Goal: Task Accomplishment & Management: Use online tool/utility

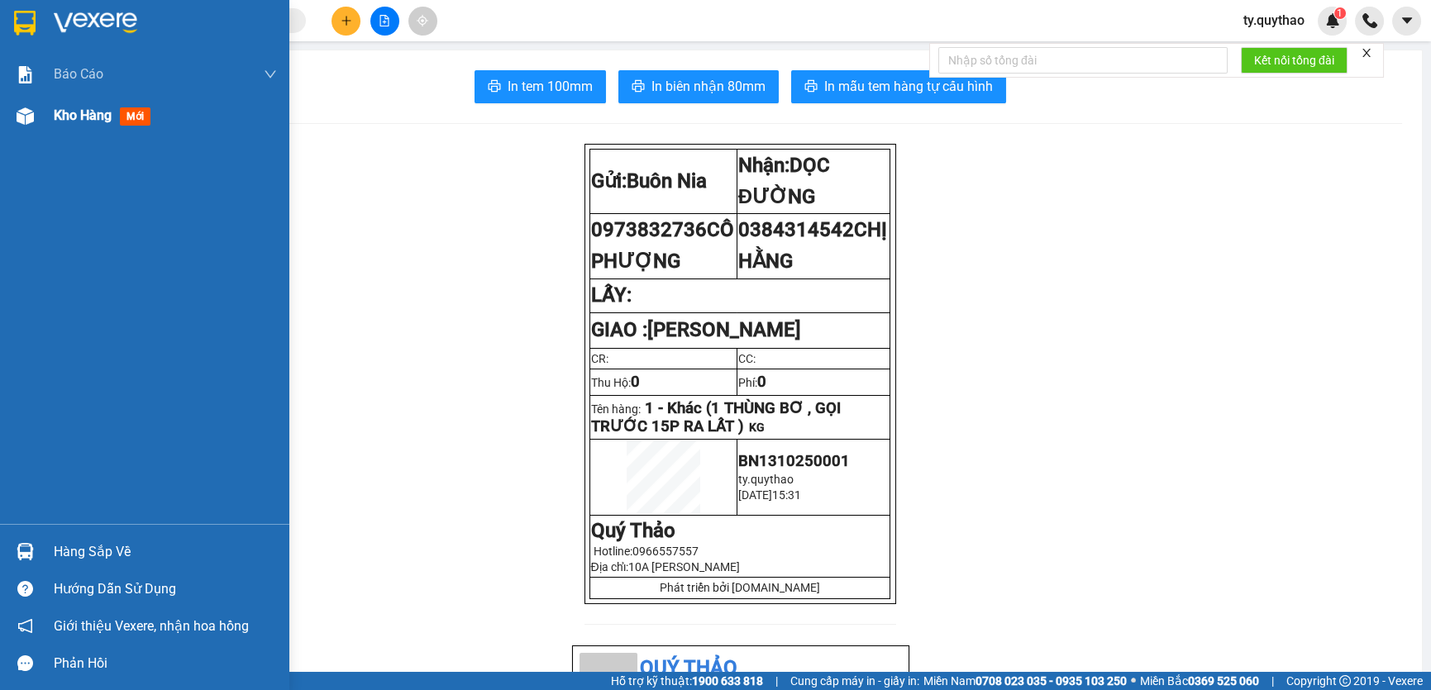
click at [40, 115] on div "Kho hàng mới" at bounding box center [144, 115] width 289 height 41
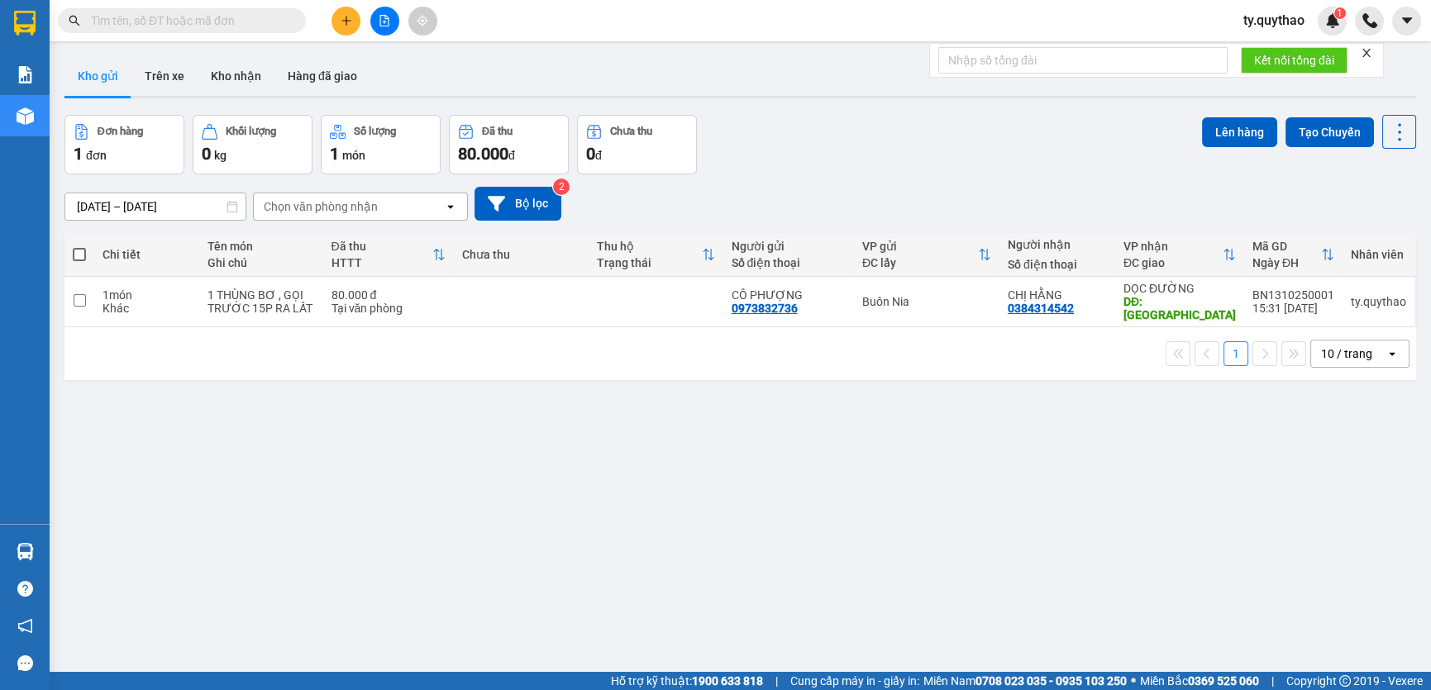
click at [76, 252] on span at bounding box center [79, 254] width 13 height 13
click at [79, 246] on input "checkbox" at bounding box center [79, 246] width 0 height 0
checkbox input "true"
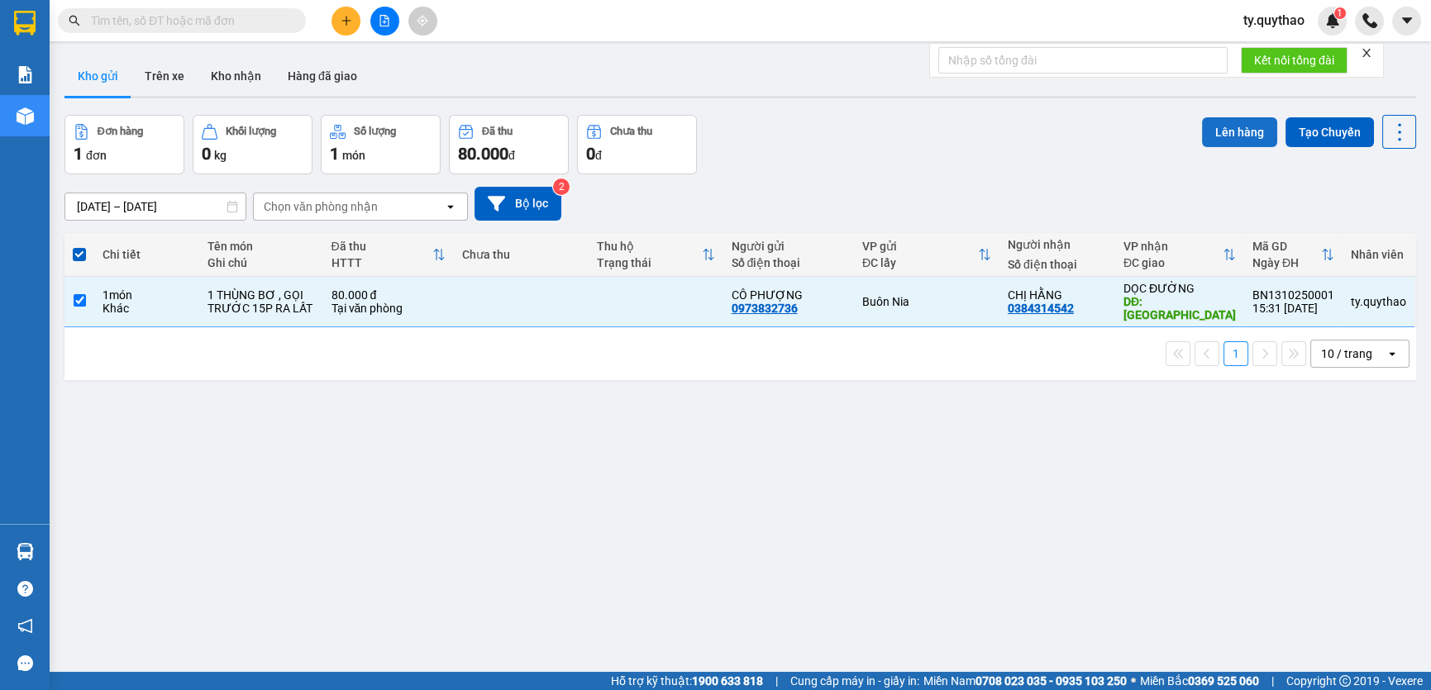
click at [1229, 129] on button "Lên hàng" at bounding box center [1239, 132] width 75 height 30
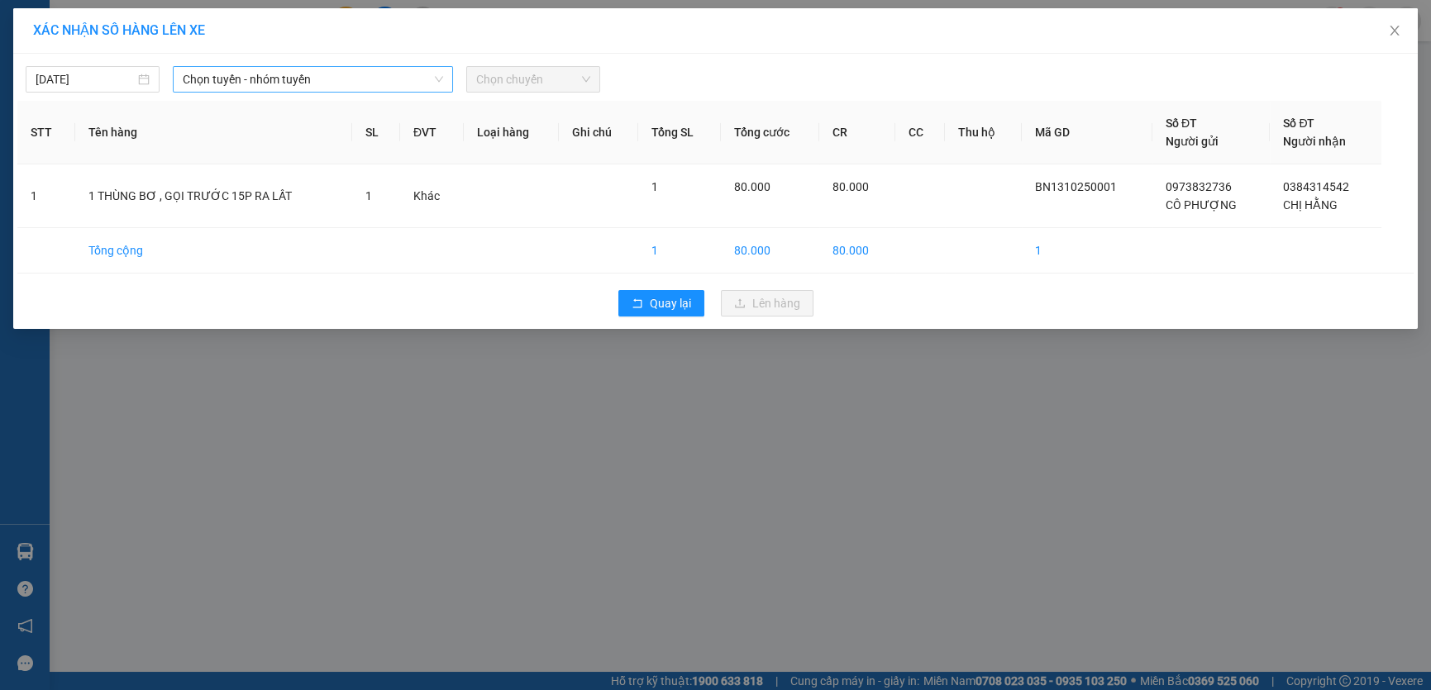
click at [390, 76] on span "Chọn tuyến - nhóm tuyến" at bounding box center [313, 79] width 260 height 25
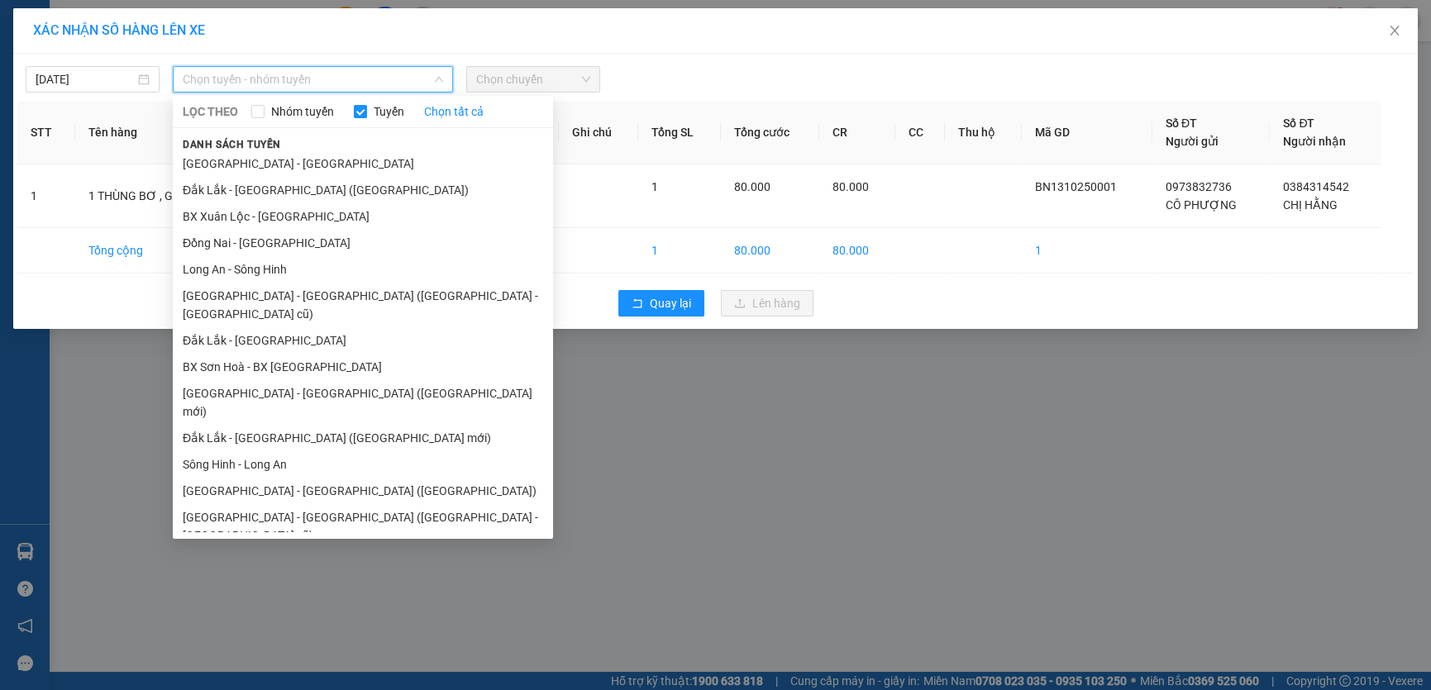
scroll to position [43, 0]
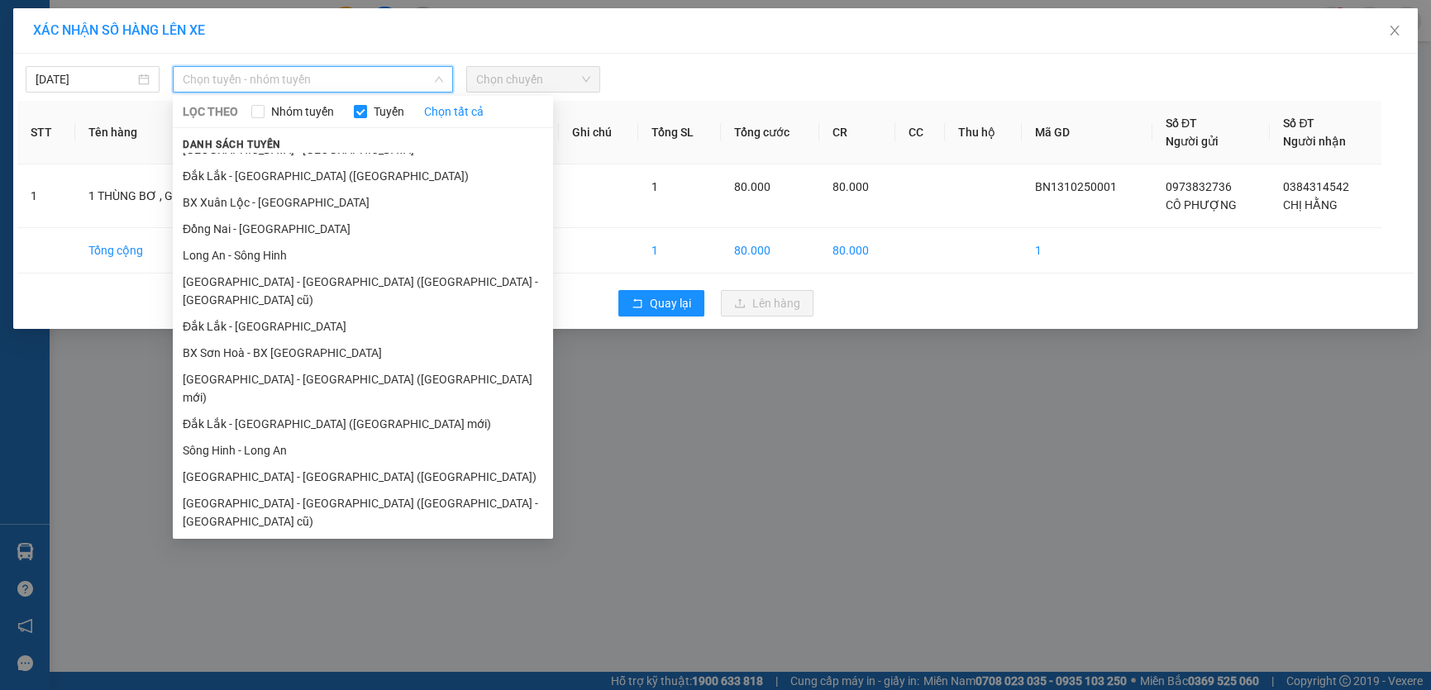
click at [322, 535] on li "[GEOGRAPHIC_DATA] - [GEOGRAPHIC_DATA]" at bounding box center [363, 548] width 380 height 26
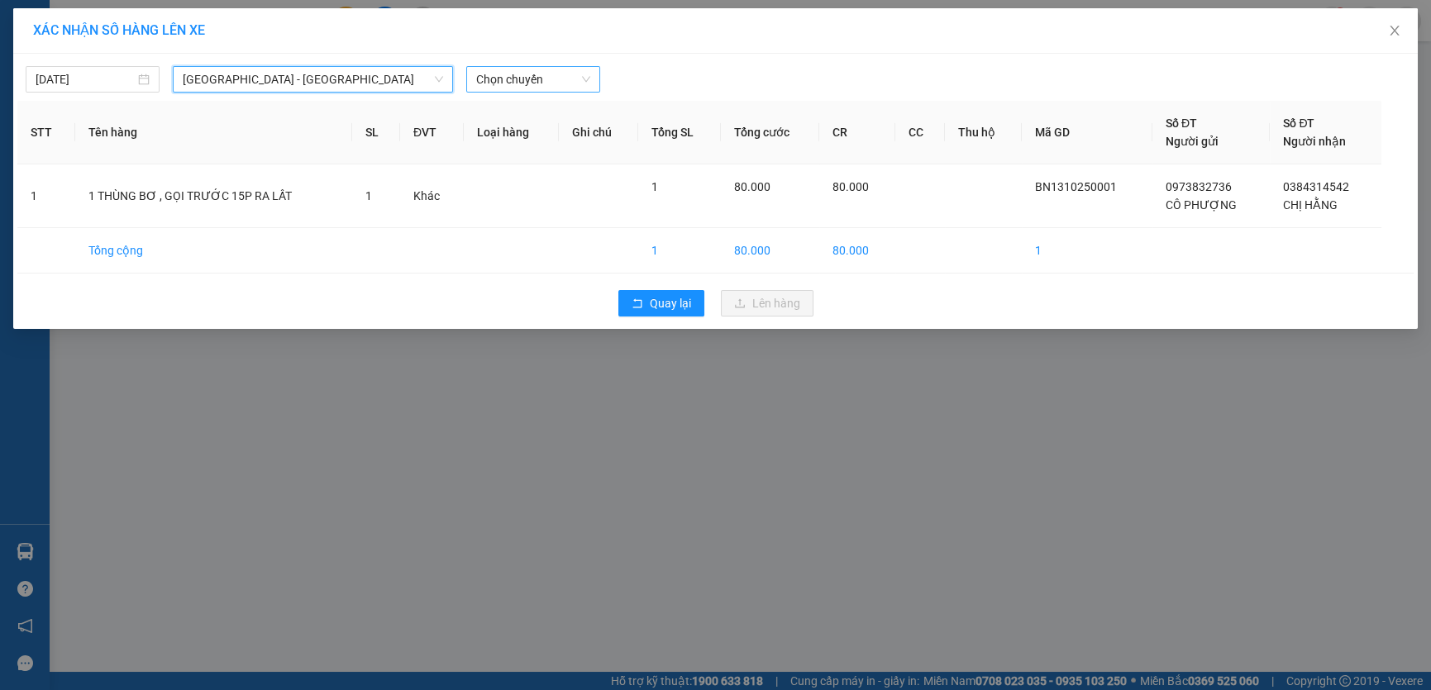
click at [551, 81] on span "Chọn chuyến" at bounding box center [533, 79] width 114 height 25
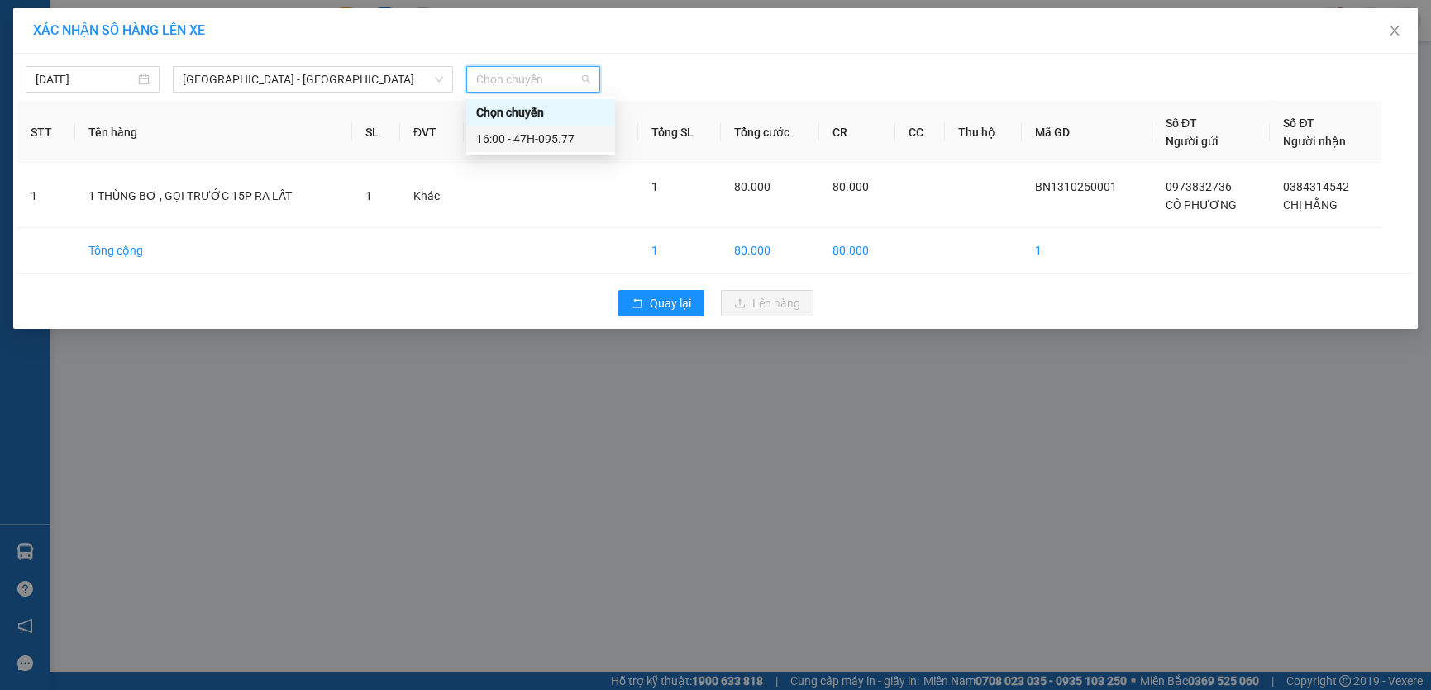
click at [553, 148] on div "16:00 - 47H-095.77" at bounding box center [540, 139] width 149 height 26
click at [553, 148] on th "Loại hàng" at bounding box center [511, 133] width 95 height 64
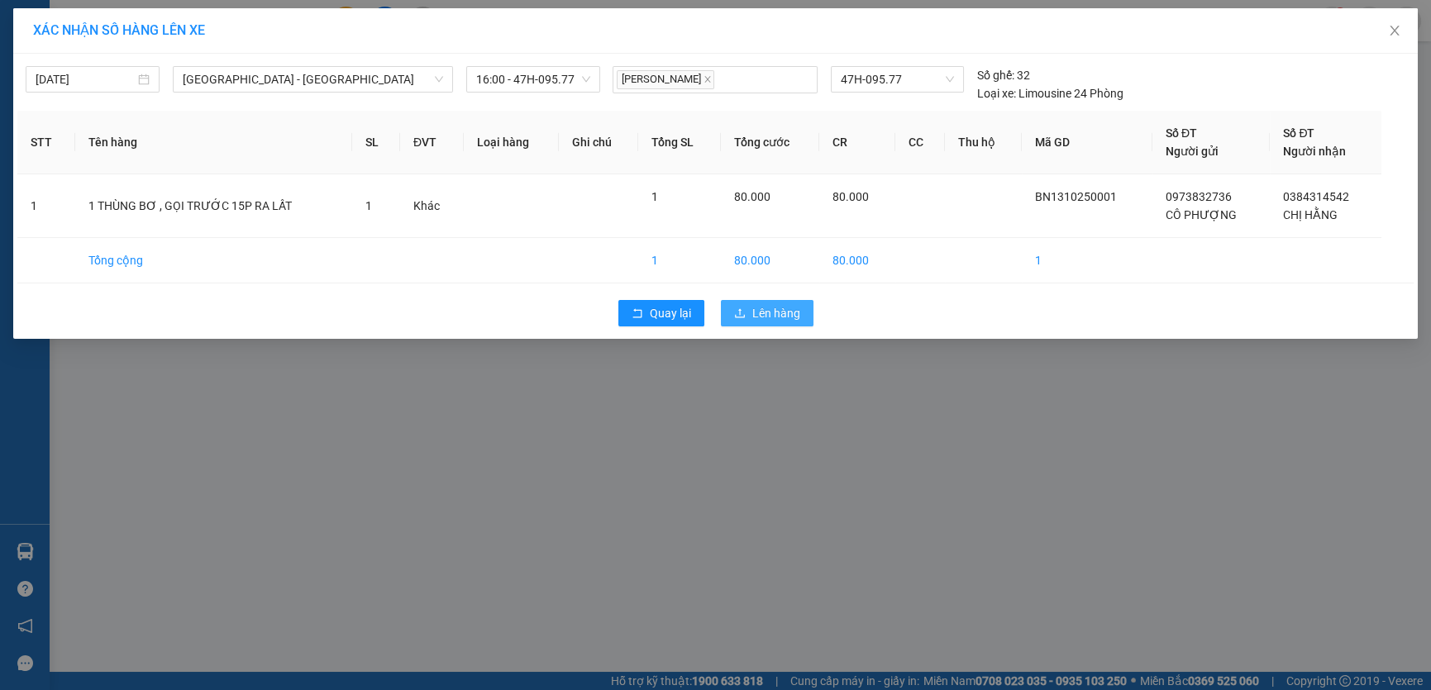
click at [752, 307] on span "Lên hàng" at bounding box center [776, 313] width 48 height 18
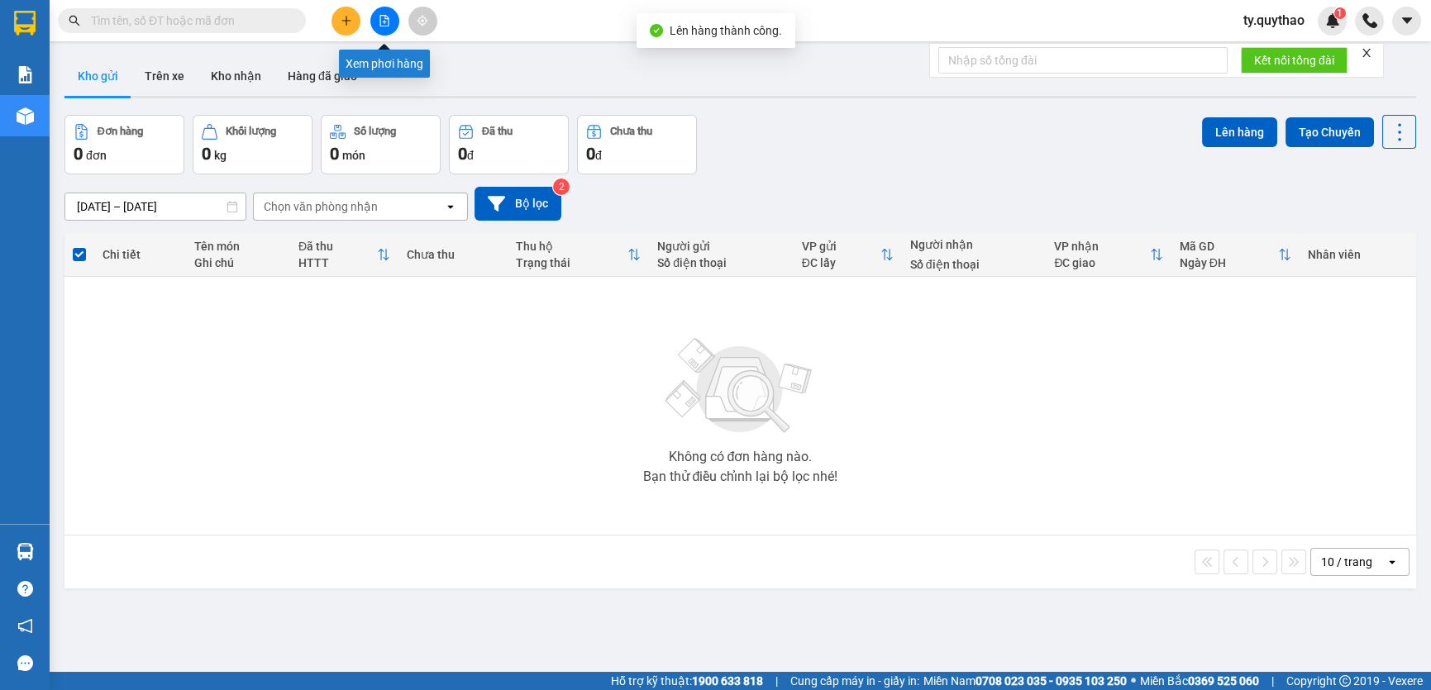
click at [382, 21] on icon "file-add" at bounding box center [385, 21] width 12 height 12
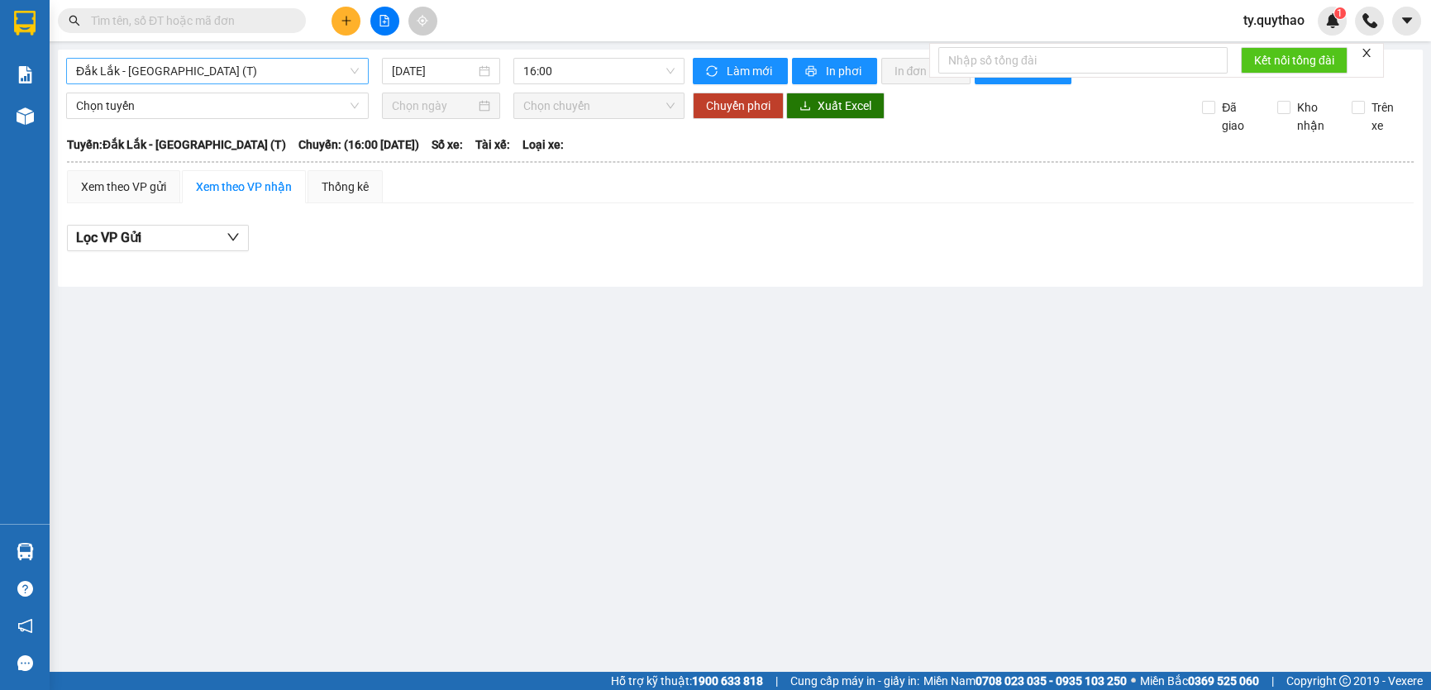
click at [251, 67] on span "Đắk Lắk - [GEOGRAPHIC_DATA] (T)" at bounding box center [217, 71] width 283 height 25
click at [246, 64] on span "Đắk Lắk - [GEOGRAPHIC_DATA] (T)" at bounding box center [217, 71] width 283 height 25
click at [252, 68] on span "Đắk Lắk - [GEOGRAPHIC_DATA] (T)" at bounding box center [217, 71] width 283 height 25
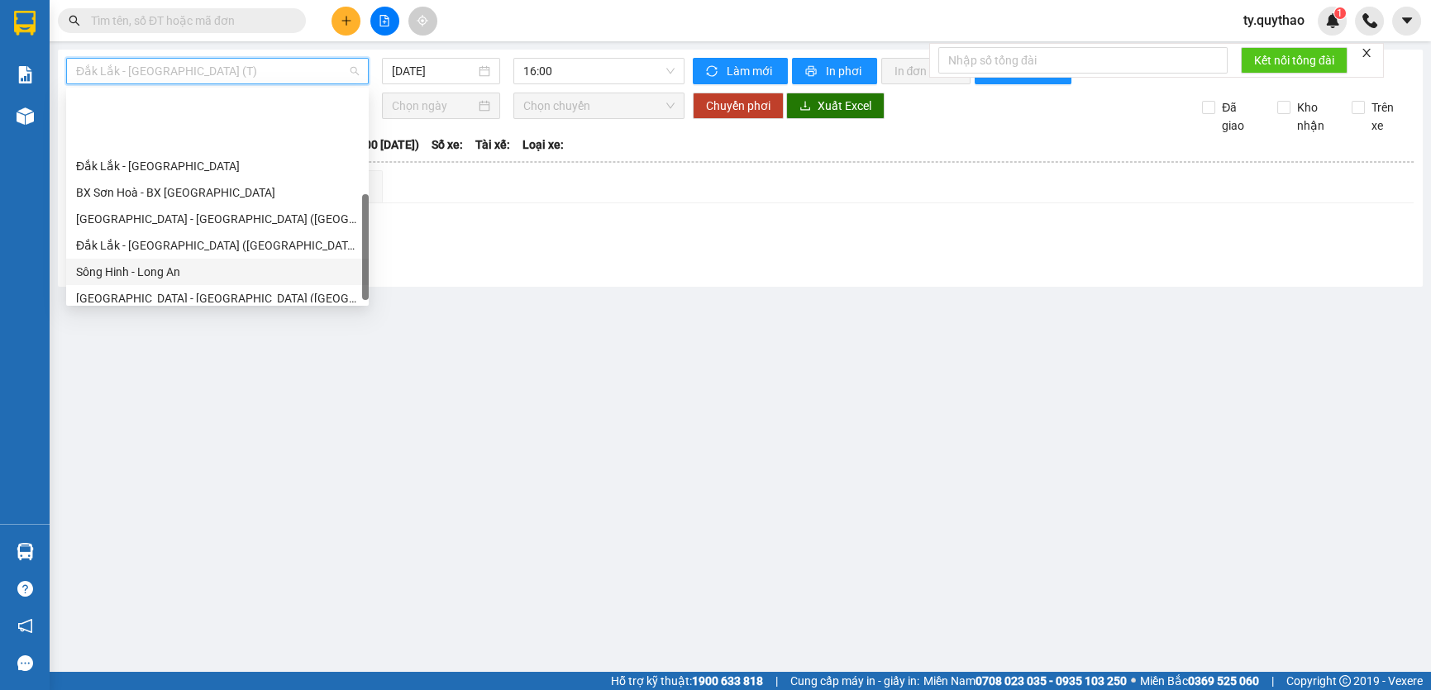
scroll to position [237, 0]
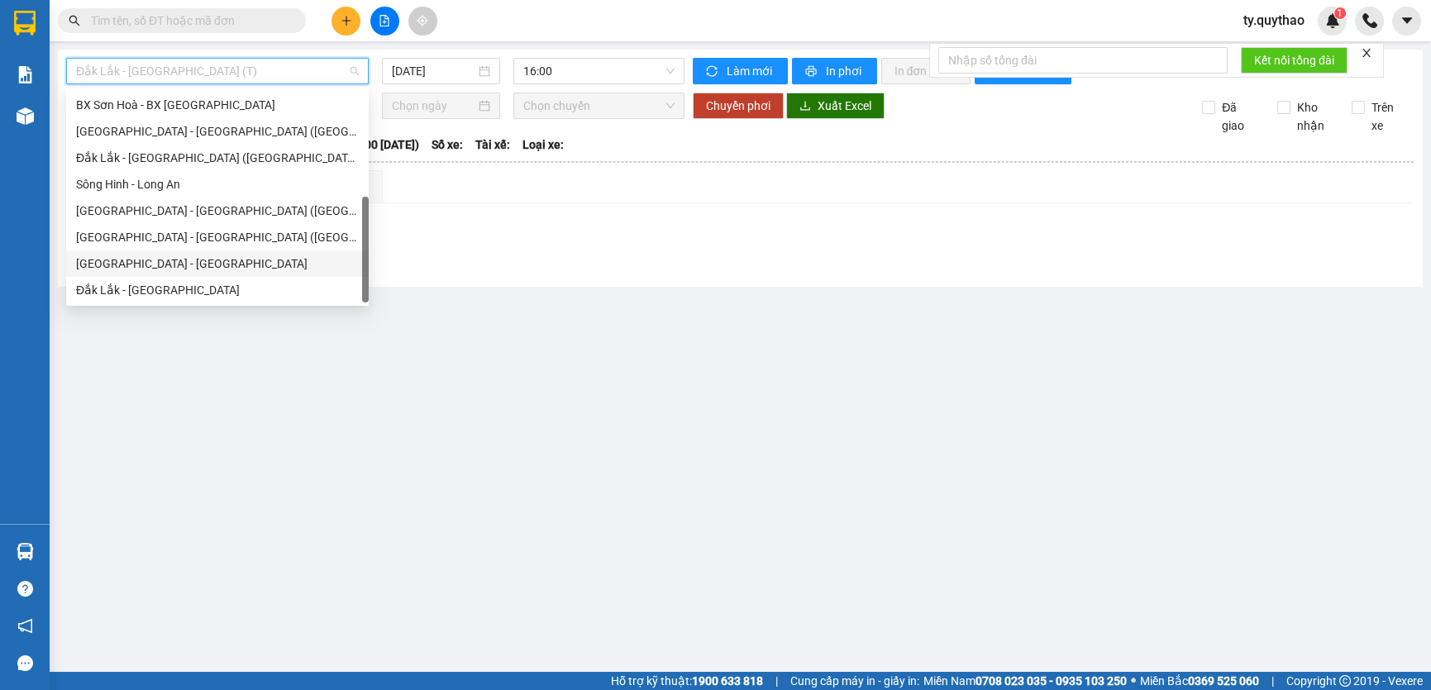
click at [220, 258] on div "[GEOGRAPHIC_DATA] - [GEOGRAPHIC_DATA]" at bounding box center [217, 264] width 283 height 18
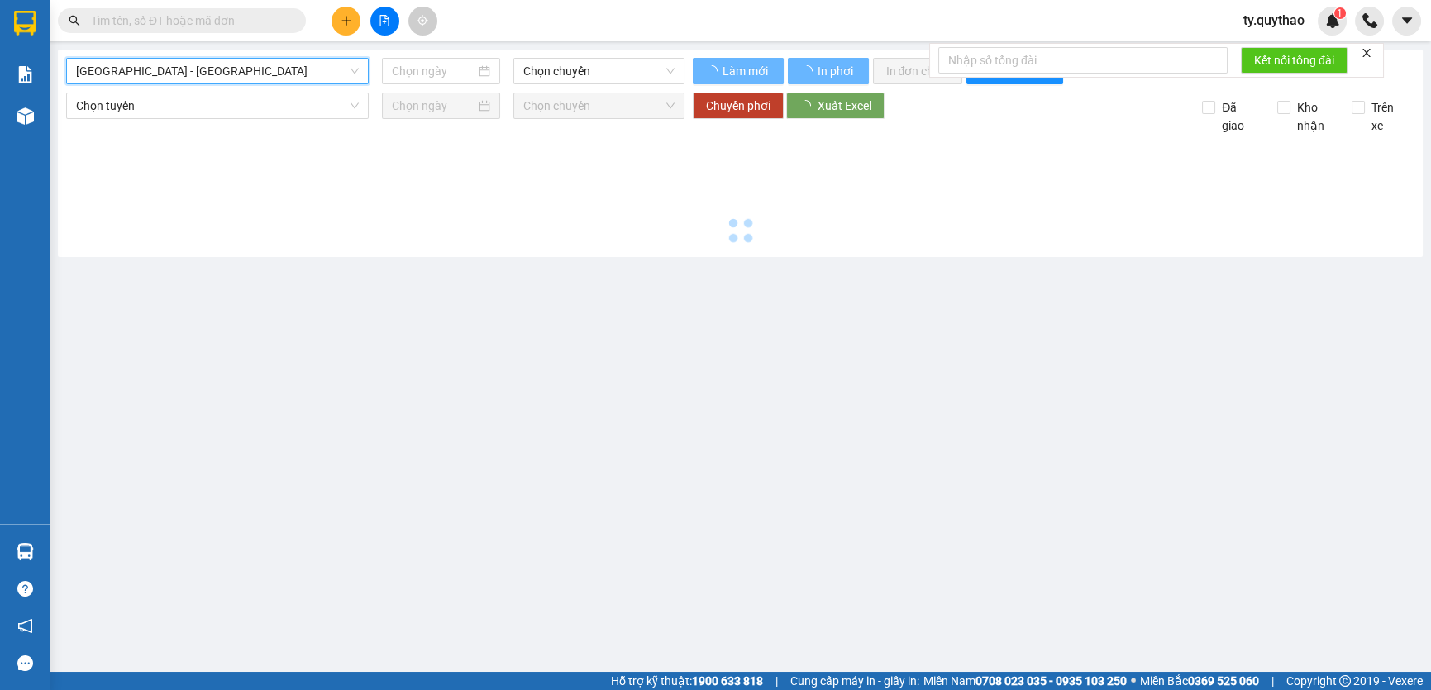
type input "[DATE]"
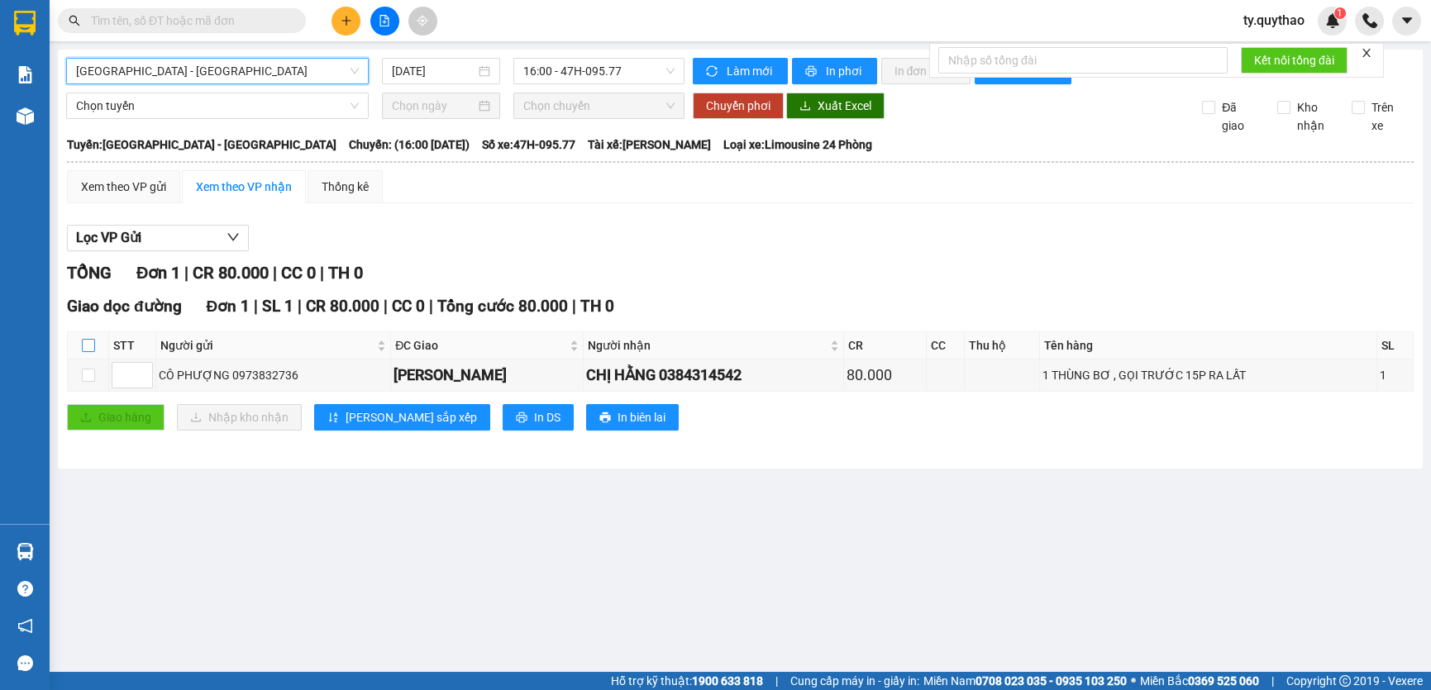
click at [93, 342] on input "checkbox" at bounding box center [88, 345] width 13 height 13
checkbox input "true"
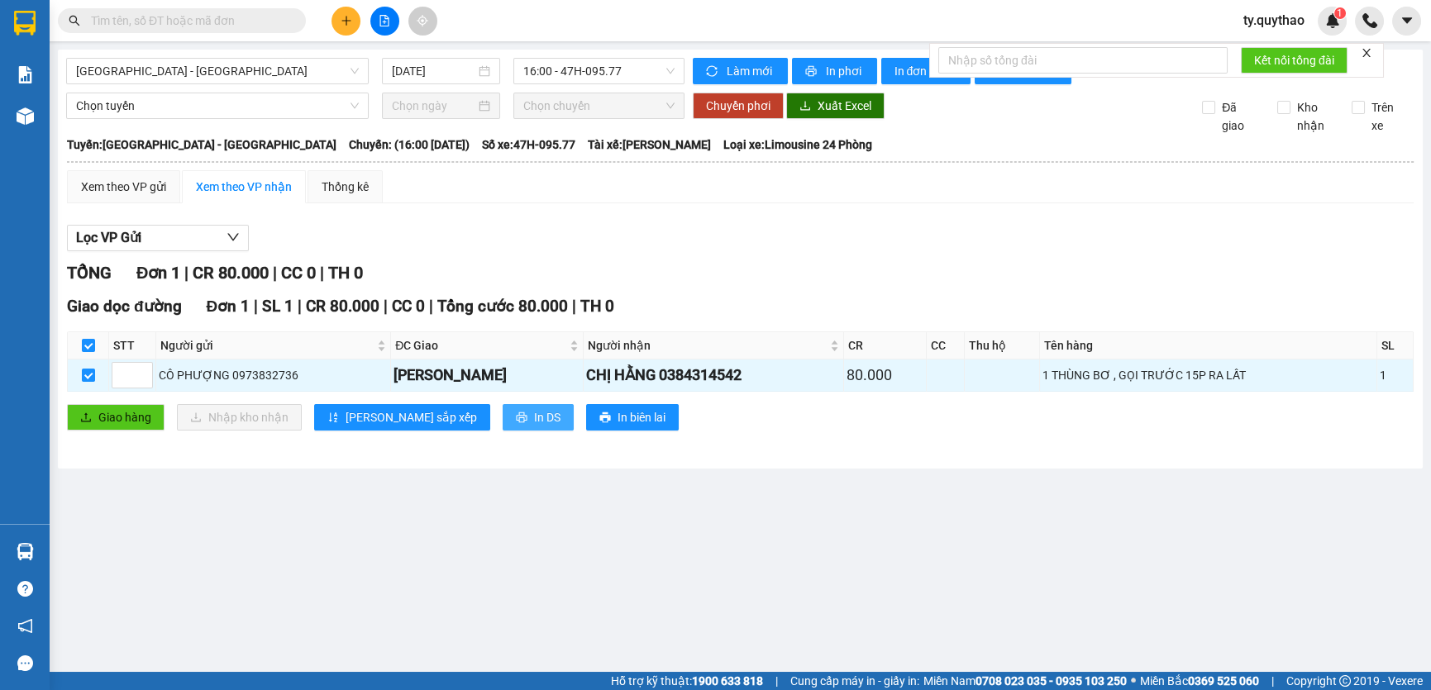
click at [503, 409] on button "In DS" at bounding box center [538, 417] width 71 height 26
click at [104, 184] on div "Xem theo VP gửi" at bounding box center [123, 187] width 85 height 18
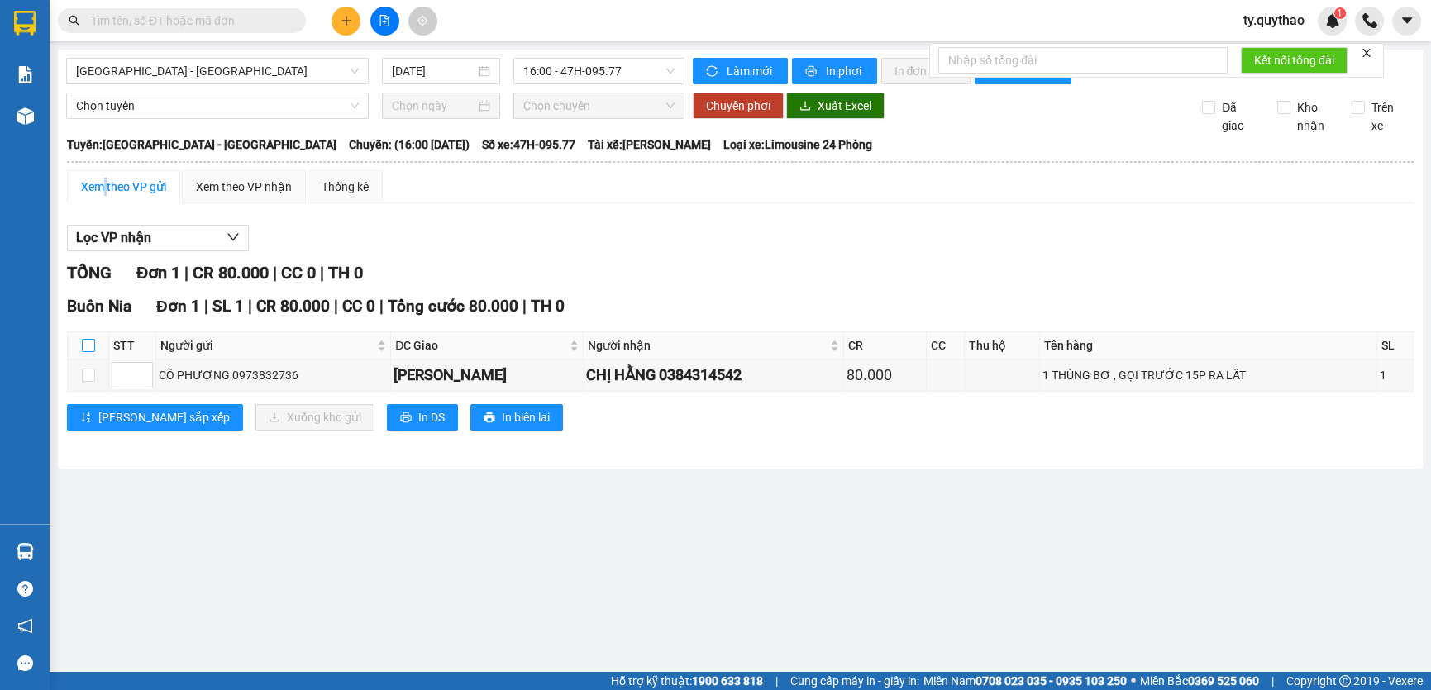
click at [82, 346] on input "checkbox" at bounding box center [88, 345] width 13 height 13
checkbox input "true"
click at [82, 346] on input "checkbox" at bounding box center [88, 345] width 13 height 13
checkbox input "false"
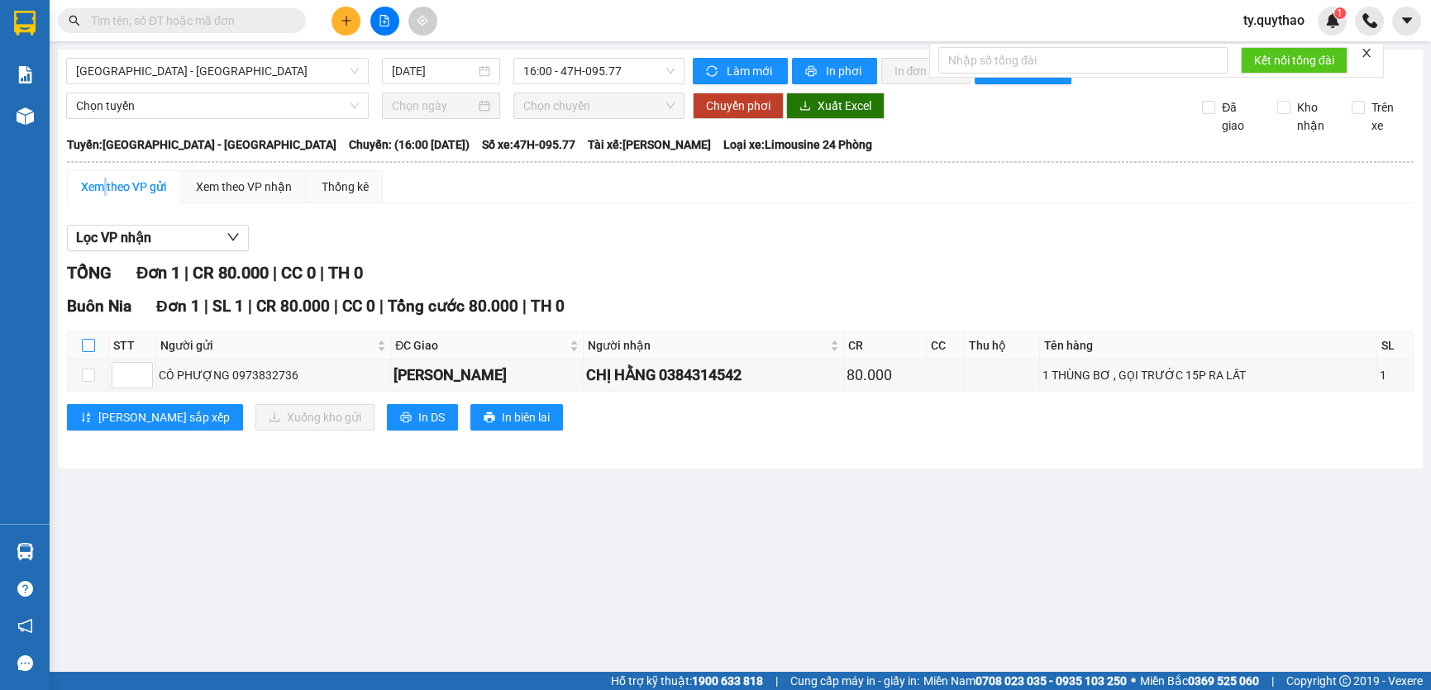
checkbox input "false"
click at [91, 346] on input "checkbox" at bounding box center [88, 345] width 13 height 13
checkbox input "true"
click at [91, 346] on input "checkbox" at bounding box center [88, 345] width 13 height 13
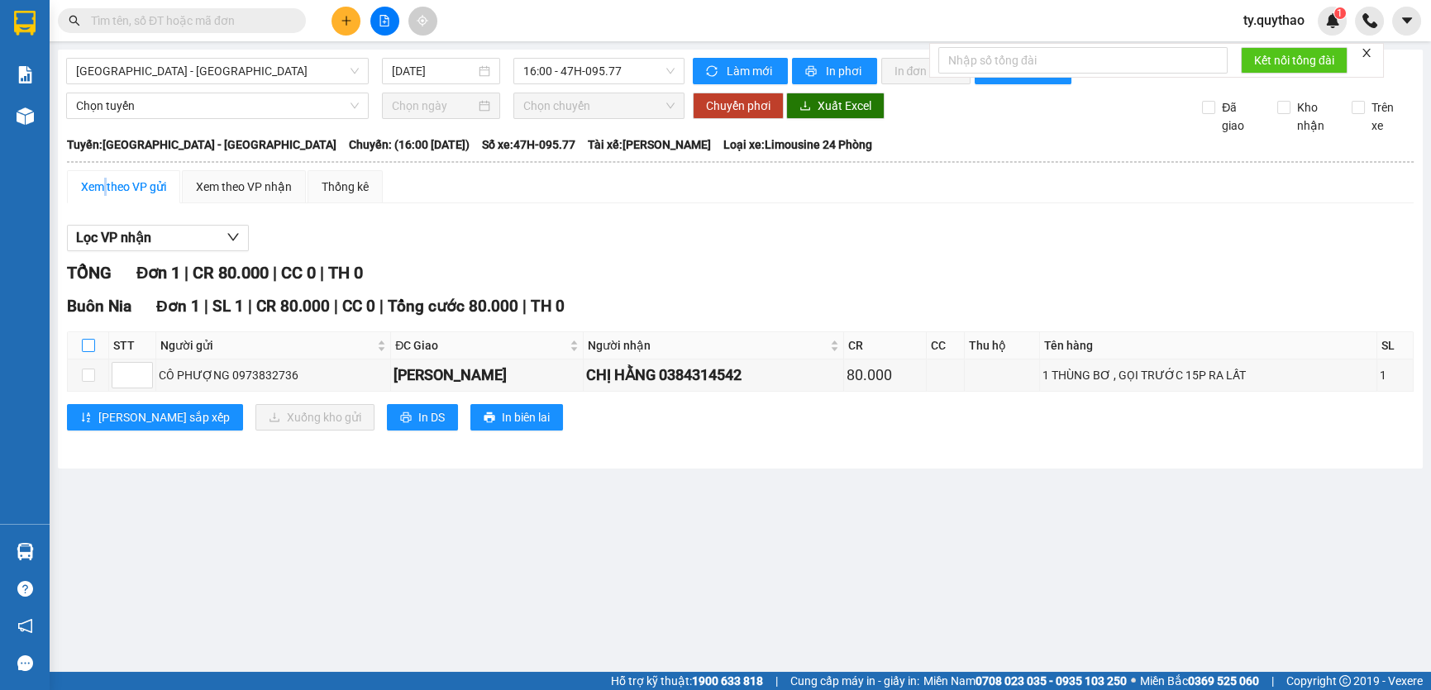
checkbox input "false"
click at [91, 346] on input "checkbox" at bounding box center [88, 345] width 13 height 13
checkbox input "false"
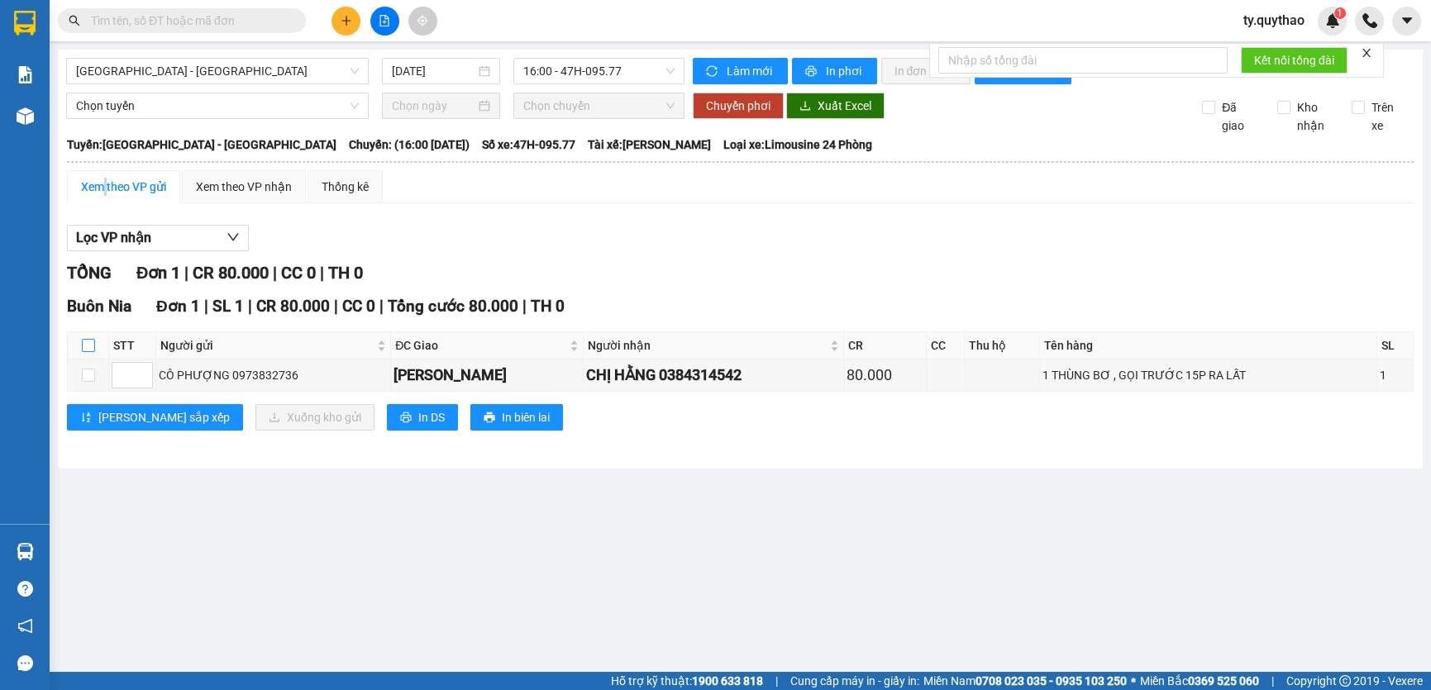
checkbox input "false"
click at [88, 346] on input "checkbox" at bounding box center [88, 345] width 13 height 13
checkbox input "true"
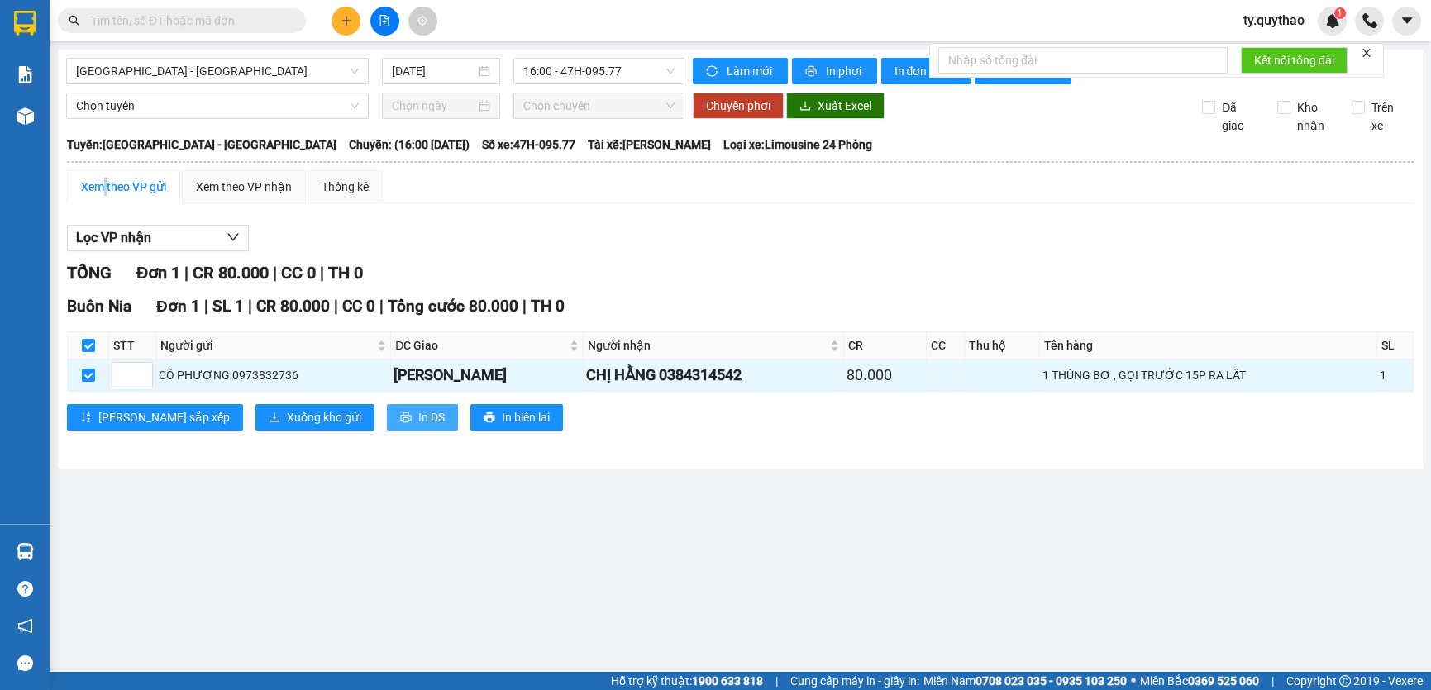
click at [400, 417] on icon "printer" at bounding box center [406, 418] width 12 height 12
click at [1161, 587] on main "[GEOGRAPHIC_DATA] - [GEOGRAPHIC_DATA] [DATE] 16:00 - 47H-095.77 Làm mới In phơi…" at bounding box center [715, 336] width 1431 height 672
